Goal: Task Accomplishment & Management: Use online tool/utility

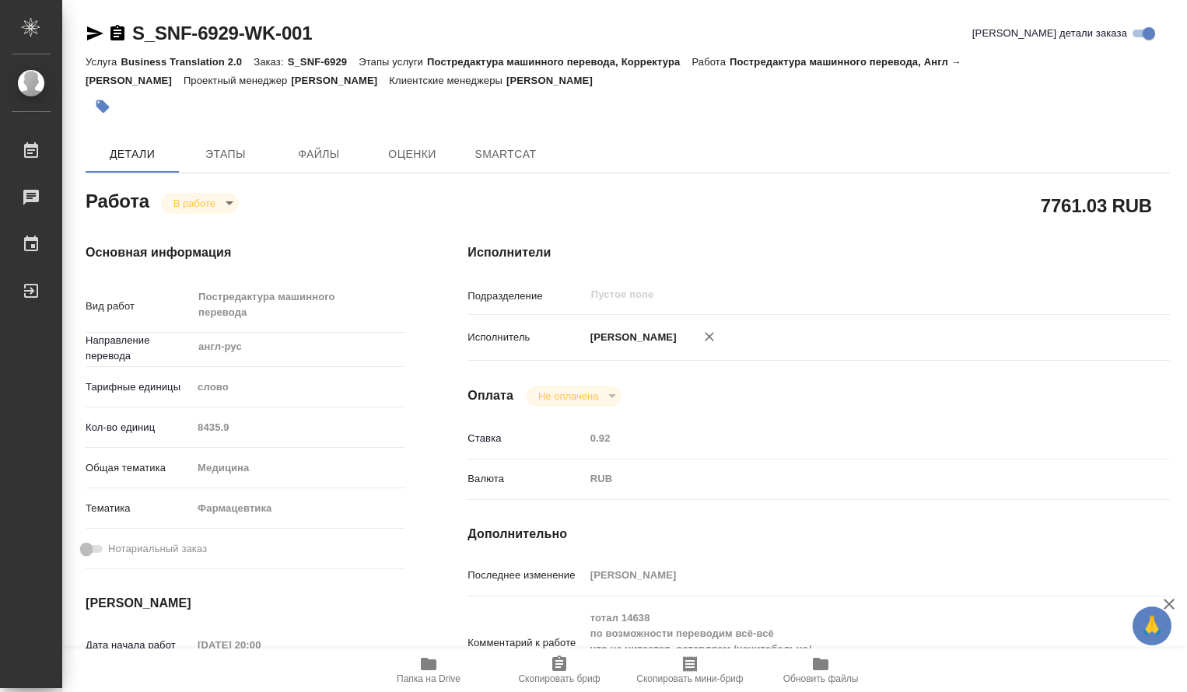
type textarea "x"
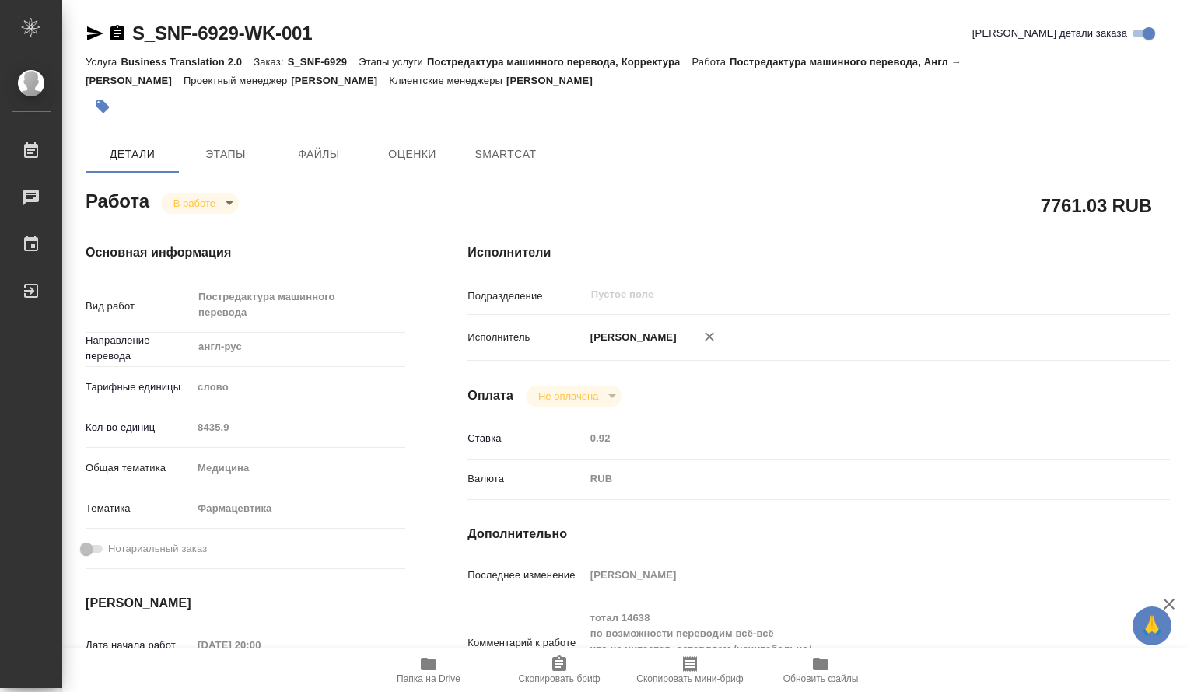
type textarea "x"
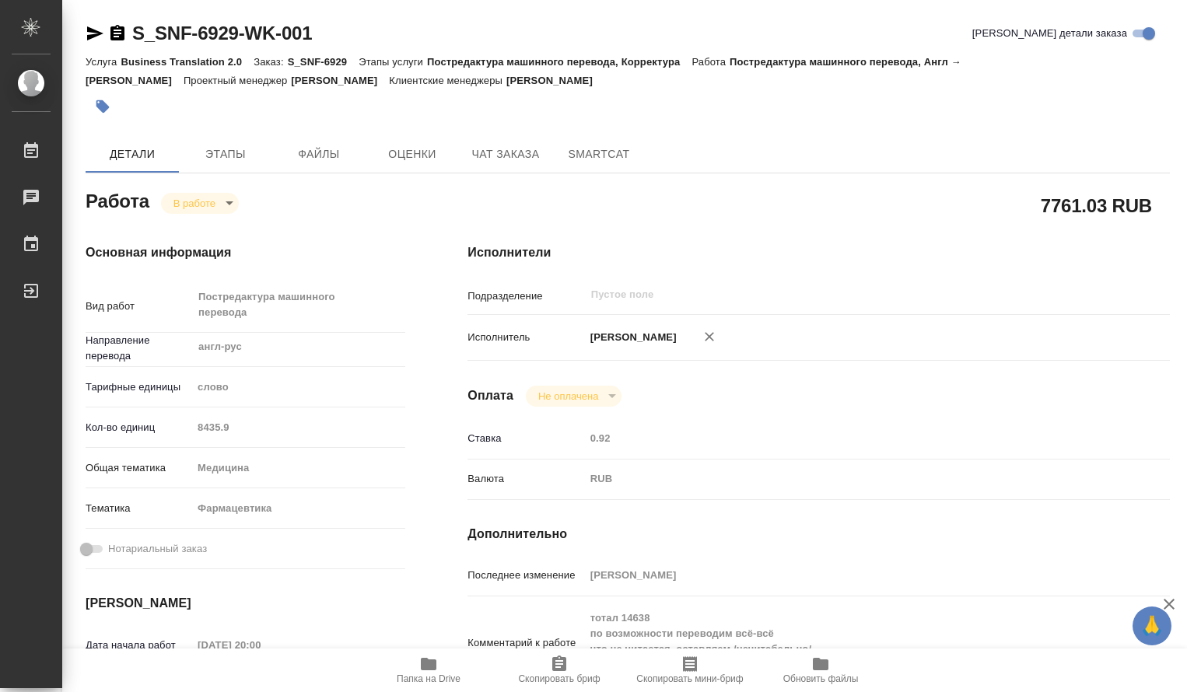
type textarea "x"
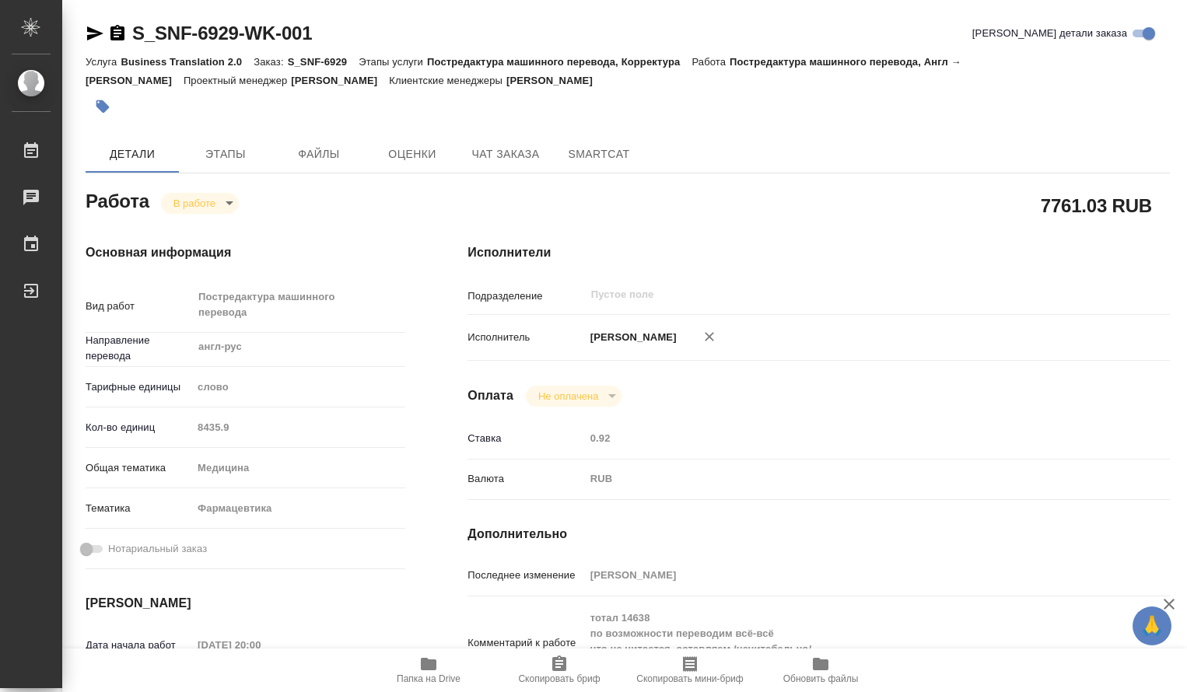
type textarea "x"
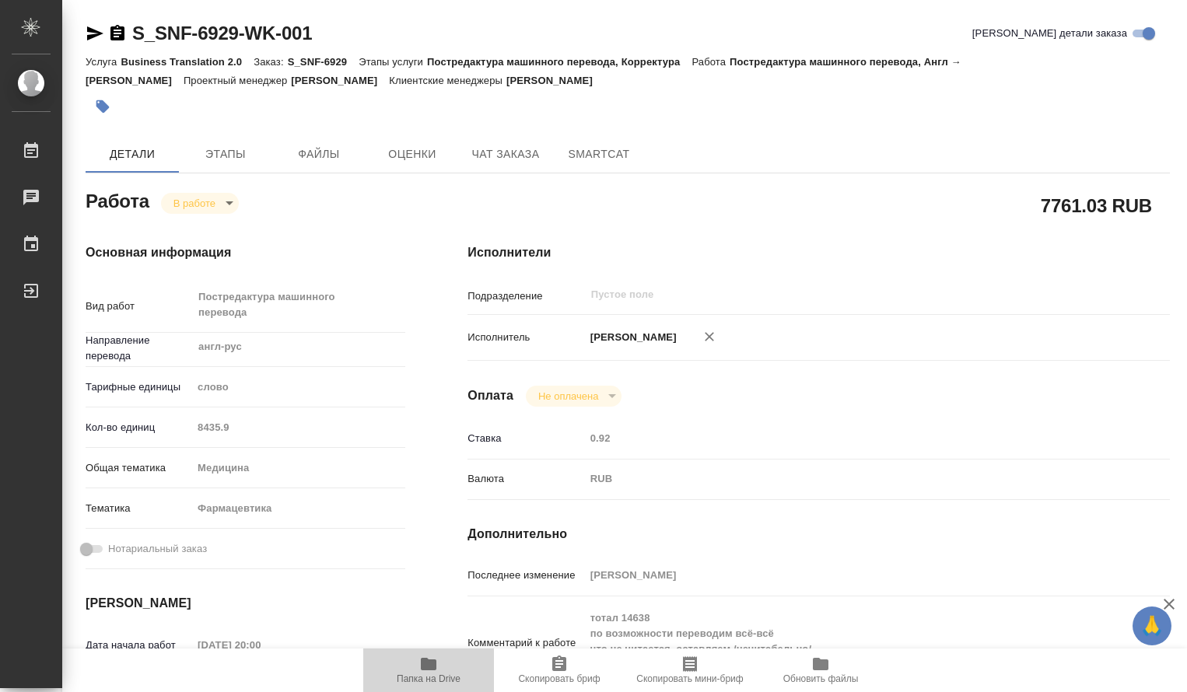
click at [428, 661] on icon "button" at bounding box center [429, 664] width 16 height 12
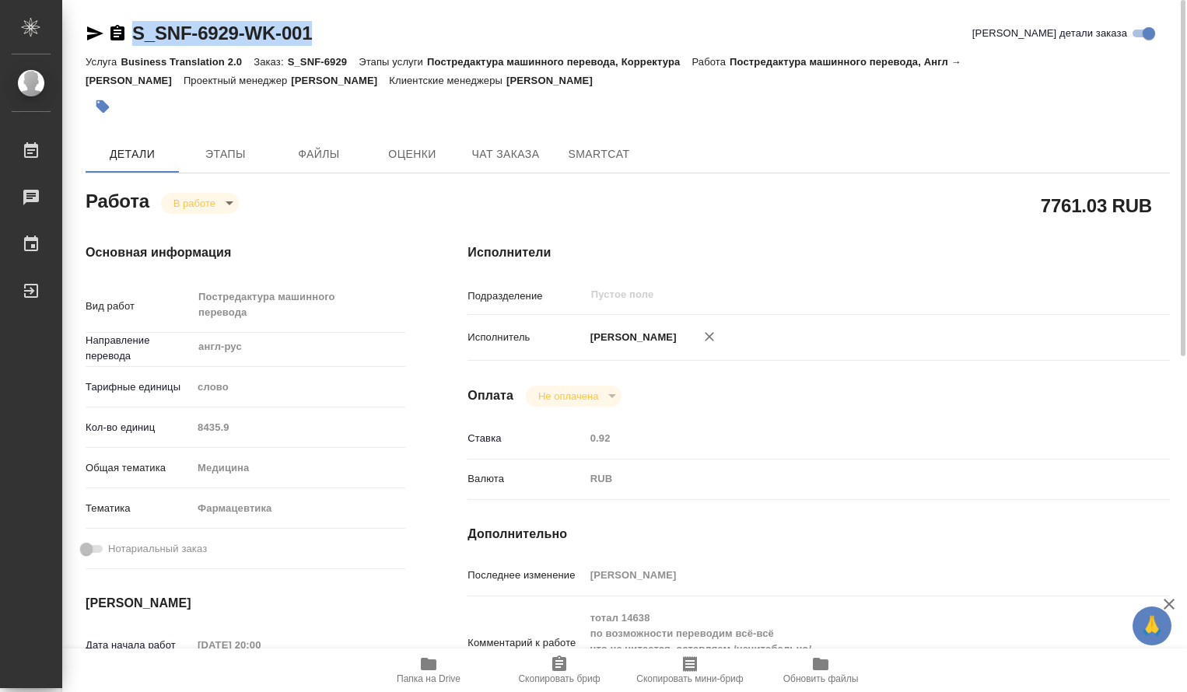
drag, startPoint x: 342, startPoint y: 31, endPoint x: 132, endPoint y: 26, distance: 210.0
click at [132, 26] on div "S_SNF-6929-WK-001 Кратко детали заказа" at bounding box center [628, 33] width 1084 height 25
copy link "S_SNF-6929-WK-001"
